Goal: Find specific page/section: Find specific page/section

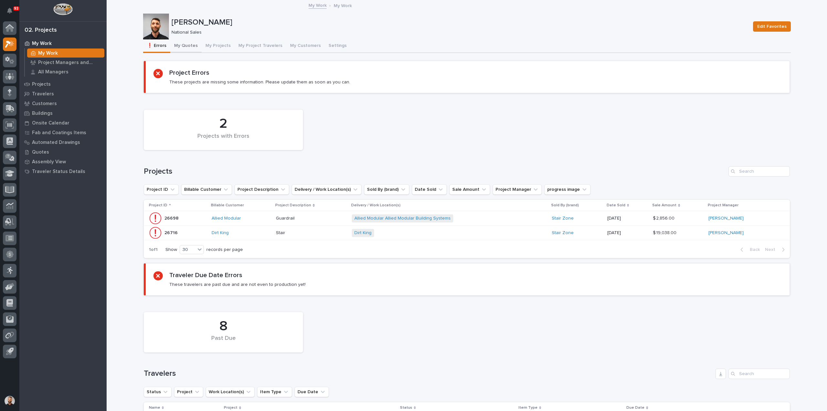
click at [190, 43] on button "My Quotes" at bounding box center [185, 46] width 31 height 14
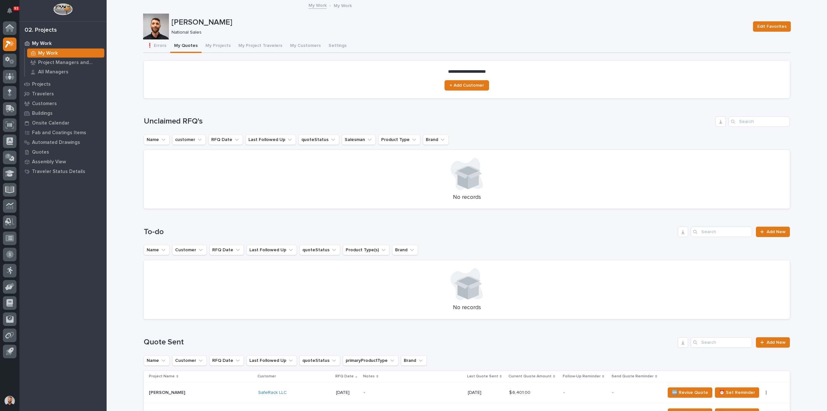
scroll to position [65, 0]
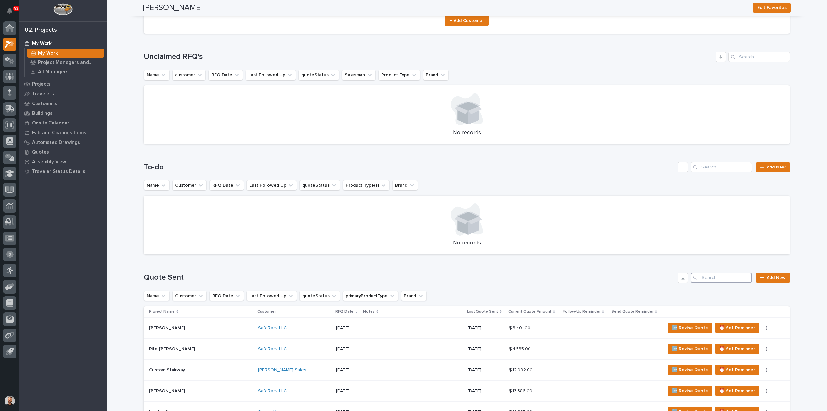
click at [726, 280] on input "Search" at bounding box center [721, 277] width 61 height 10
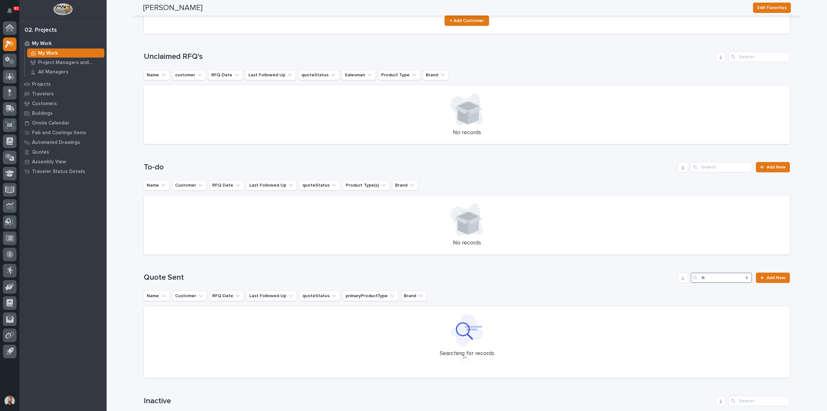
type input "l"
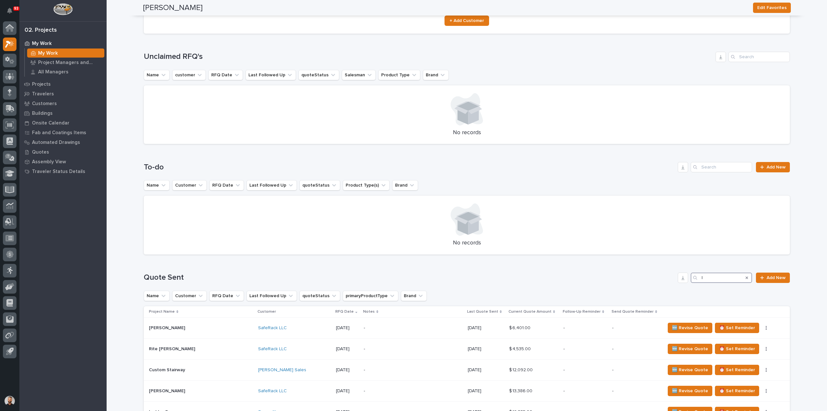
scroll to position [0, 0]
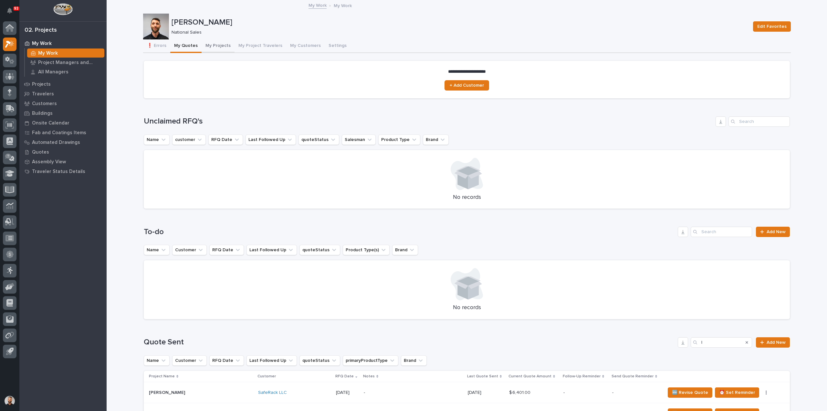
click at [211, 39] on button "My Projects" at bounding box center [218, 46] width 33 height 14
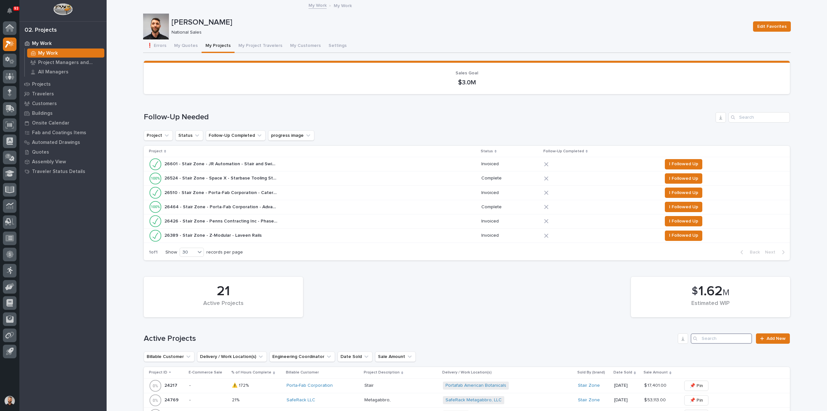
click at [722, 338] on input "Search" at bounding box center [721, 338] width 61 height 10
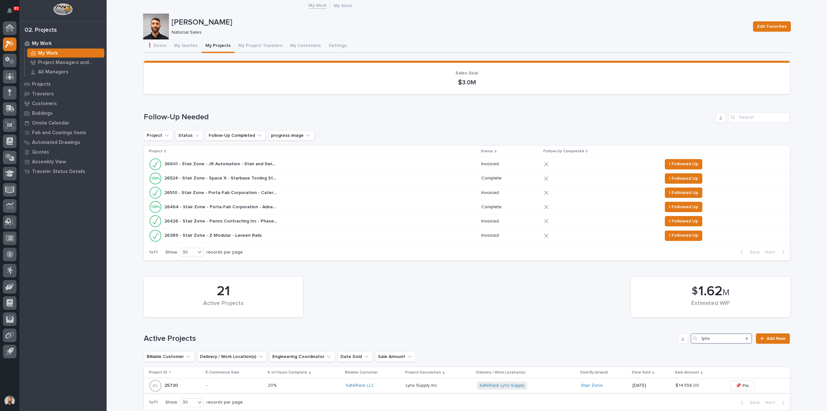
type input "lynx"
click at [451, 388] on div "Lynx Supply Inc Lynx Supply Inc" at bounding box center [439, 385] width 66 height 11
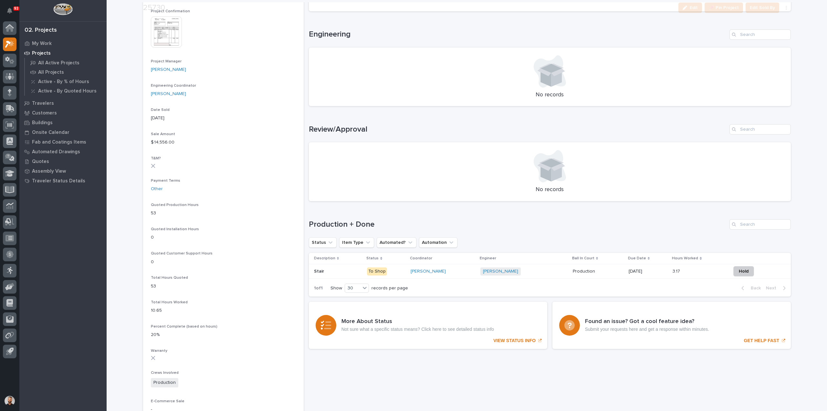
scroll to position [258, 0]
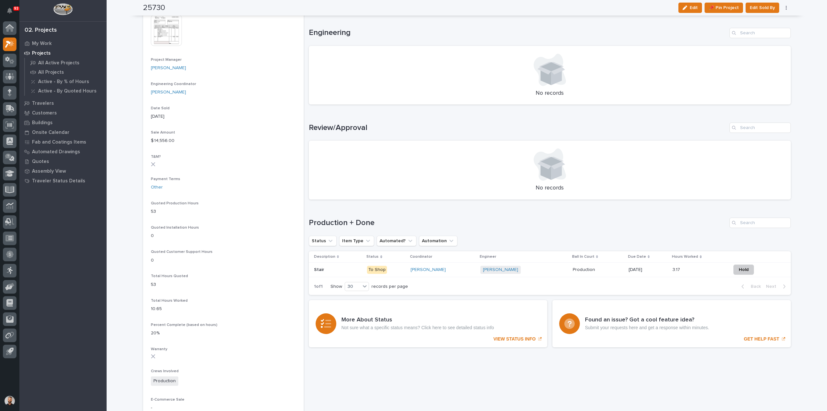
click at [458, 271] on div "Wynne Hochstetler" at bounding box center [443, 269] width 65 height 5
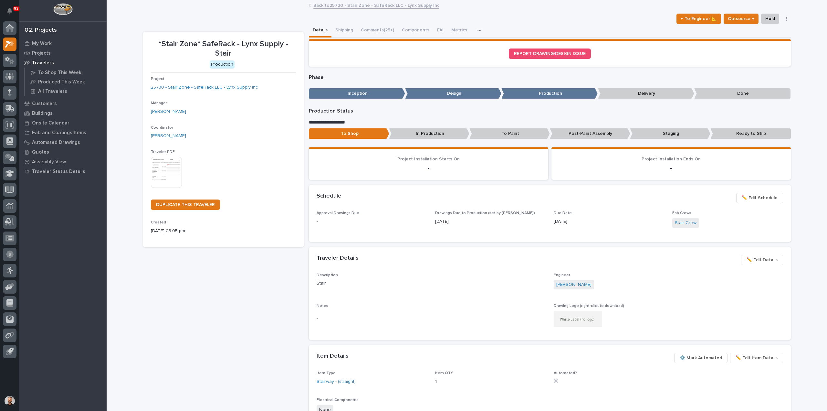
click at [373, 29] on button "Comments (25+)" at bounding box center [377, 31] width 41 height 14
